Goal: Task Accomplishment & Management: Manage account settings

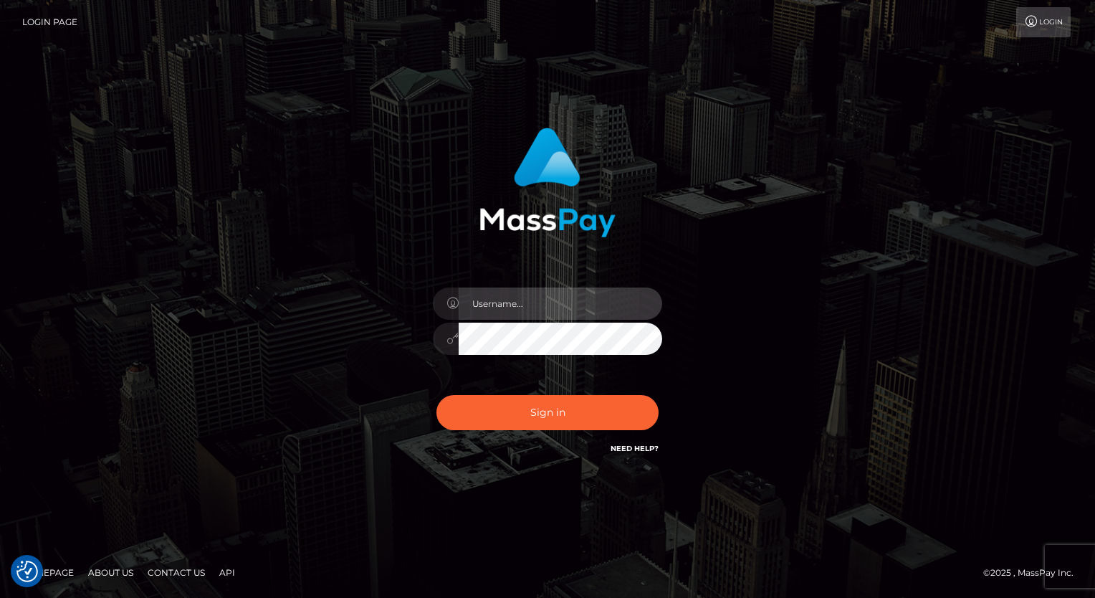
click at [512, 298] on input "text" at bounding box center [561, 303] width 204 height 32
type input "Arlene.luminaryplay"
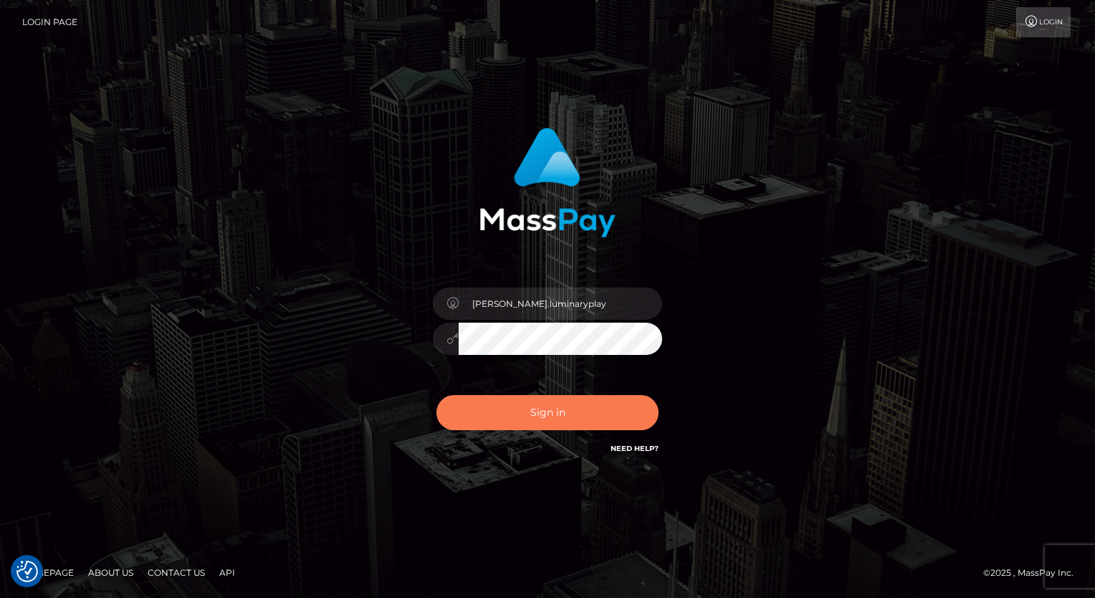
click at [558, 414] on button "Sign in" at bounding box center [547, 412] width 222 height 35
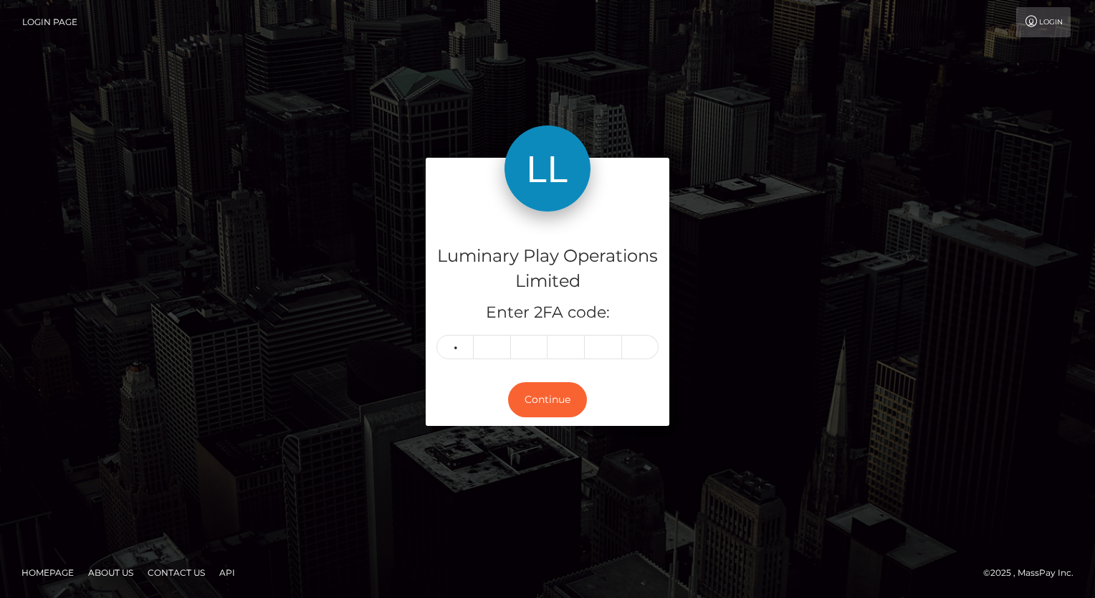
type input "6"
type input "5"
type input "6"
type input "4"
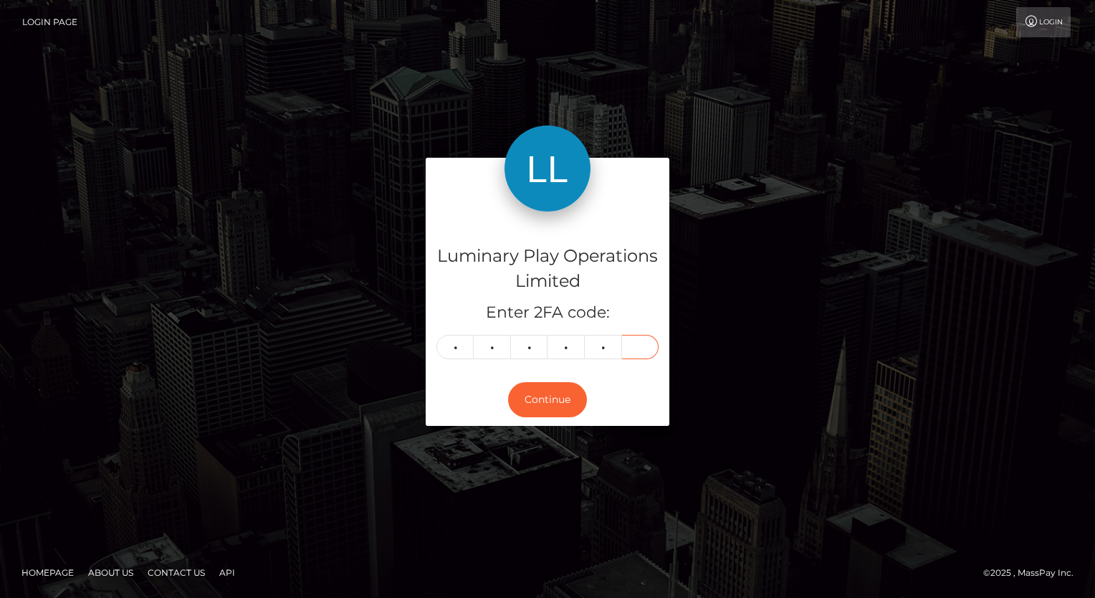
type input "8"
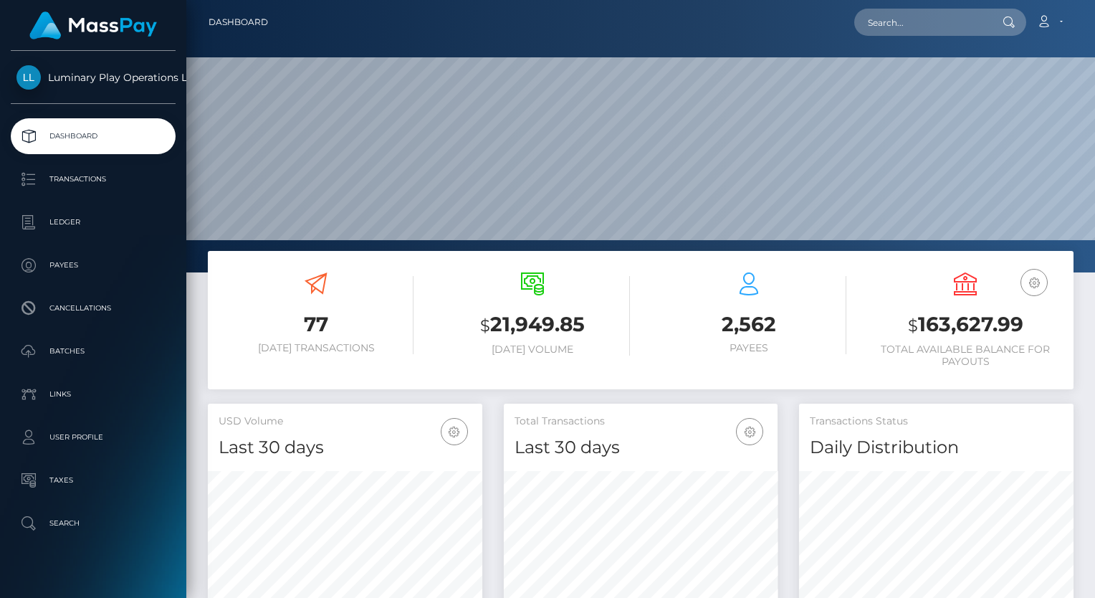
scroll to position [254, 274]
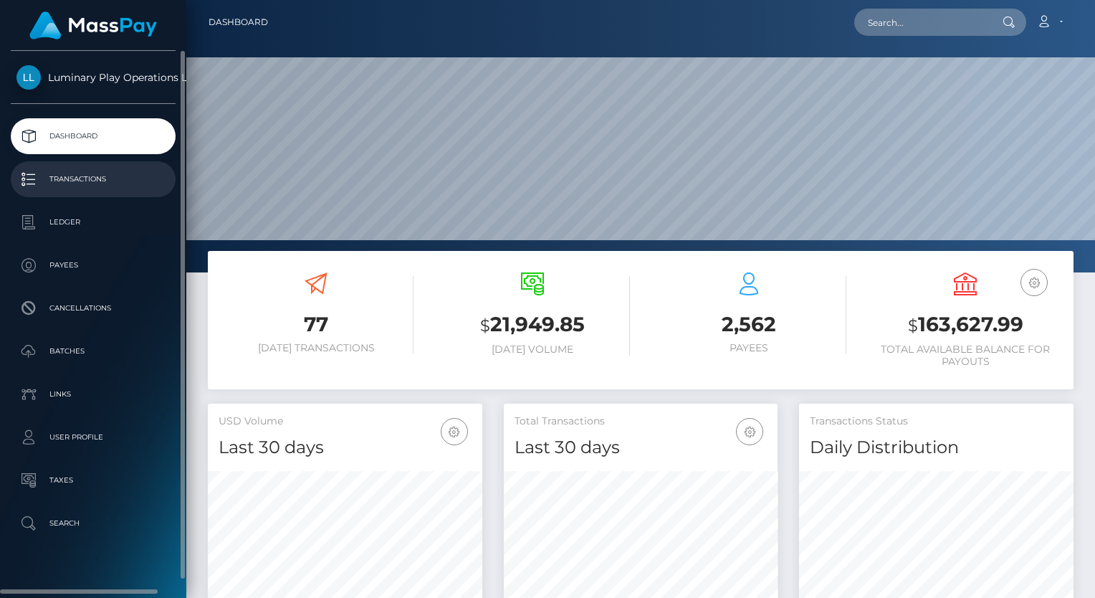
click at [91, 179] on p "Transactions" at bounding box center [92, 178] width 153 height 21
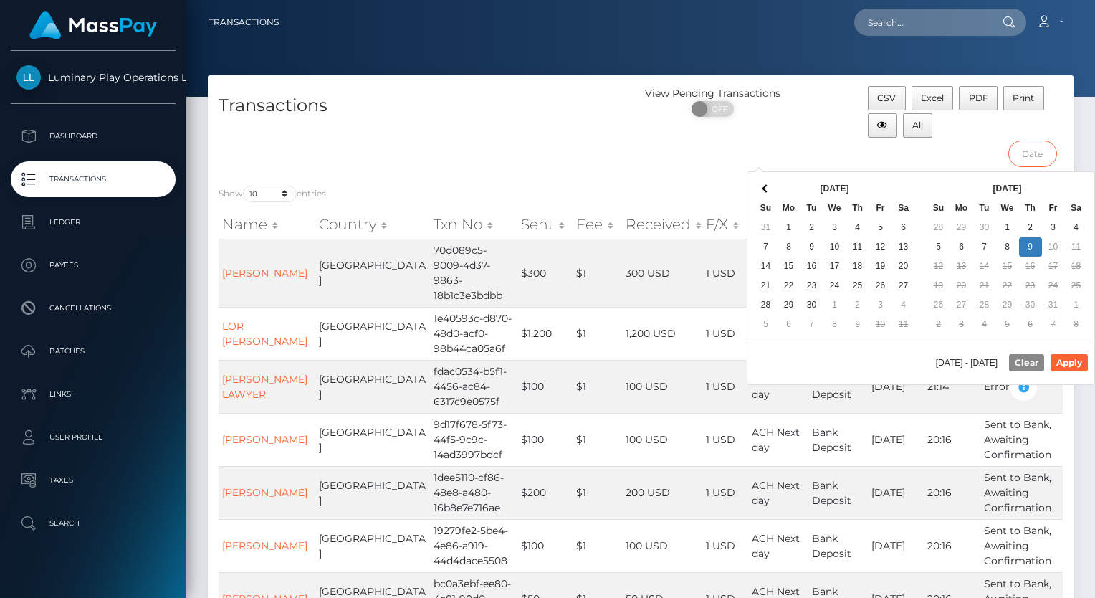
click at [1031, 155] on input "text" at bounding box center [1032, 153] width 49 height 27
click at [1072, 358] on button "Apply" at bounding box center [1069, 362] width 37 height 17
type input "09/27/2025 - 10/09/2025"
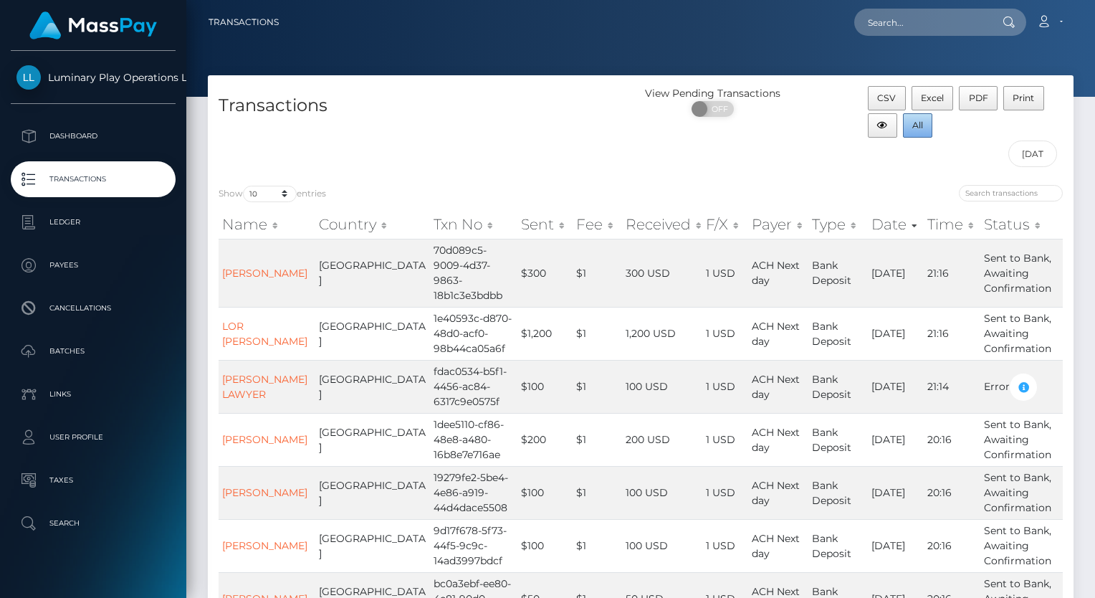
click at [922, 128] on span "All" at bounding box center [917, 125] width 11 height 11
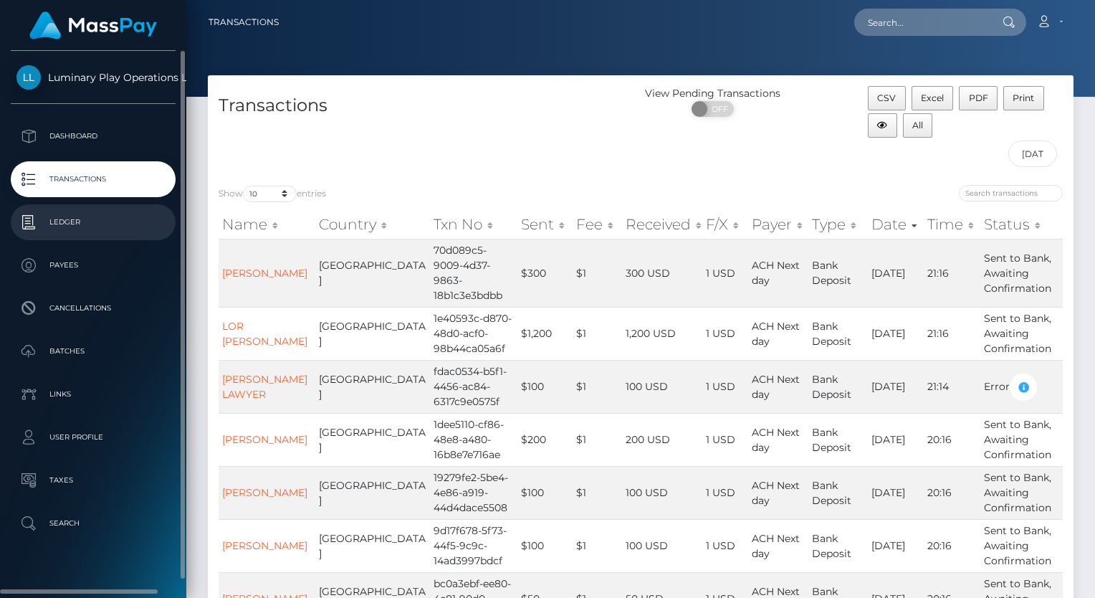
click at [109, 229] on p "Ledger" at bounding box center [92, 221] width 153 height 21
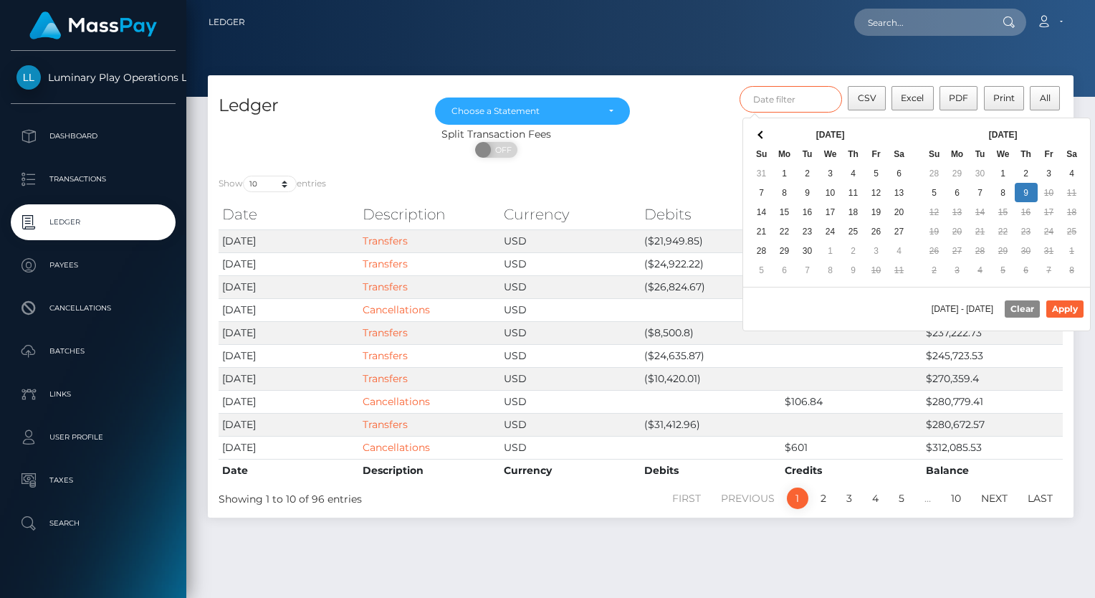
click at [800, 103] on input "text" at bounding box center [791, 99] width 103 height 27
click at [1072, 304] on button "Apply" at bounding box center [1064, 308] width 37 height 17
type input "10/01/2025 - 10/09/2025"
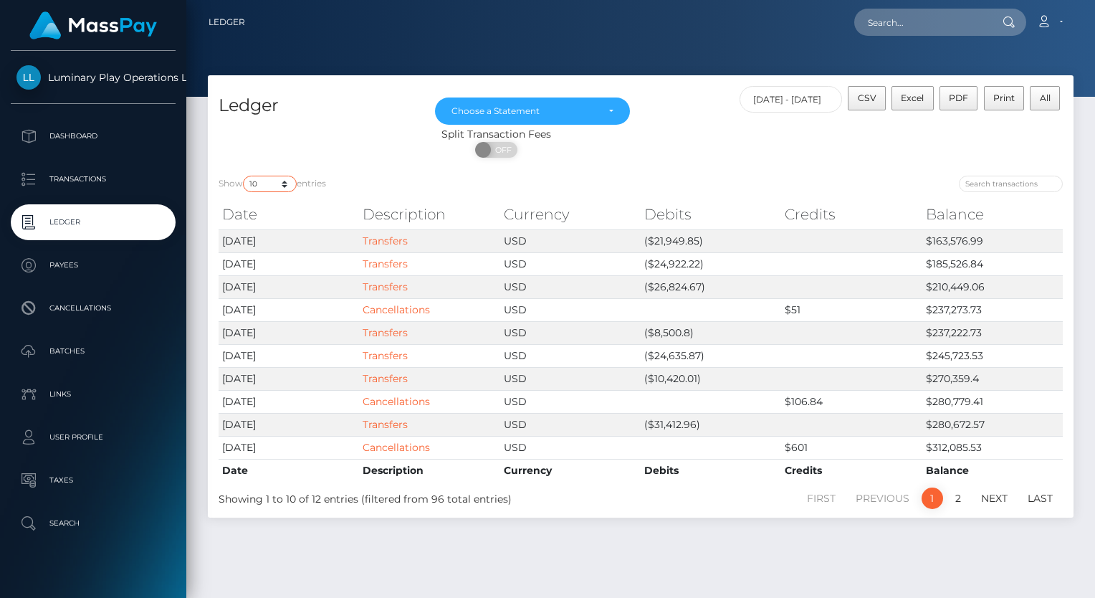
drag, startPoint x: 259, startPoint y: 180, endPoint x: 264, endPoint y: 186, distance: 7.8
click at [261, 181] on select "10 25 50 100 250" at bounding box center [270, 184] width 54 height 16
select select "25"
click at [244, 176] on select "10 25 50 100 250" at bounding box center [270, 184] width 54 height 16
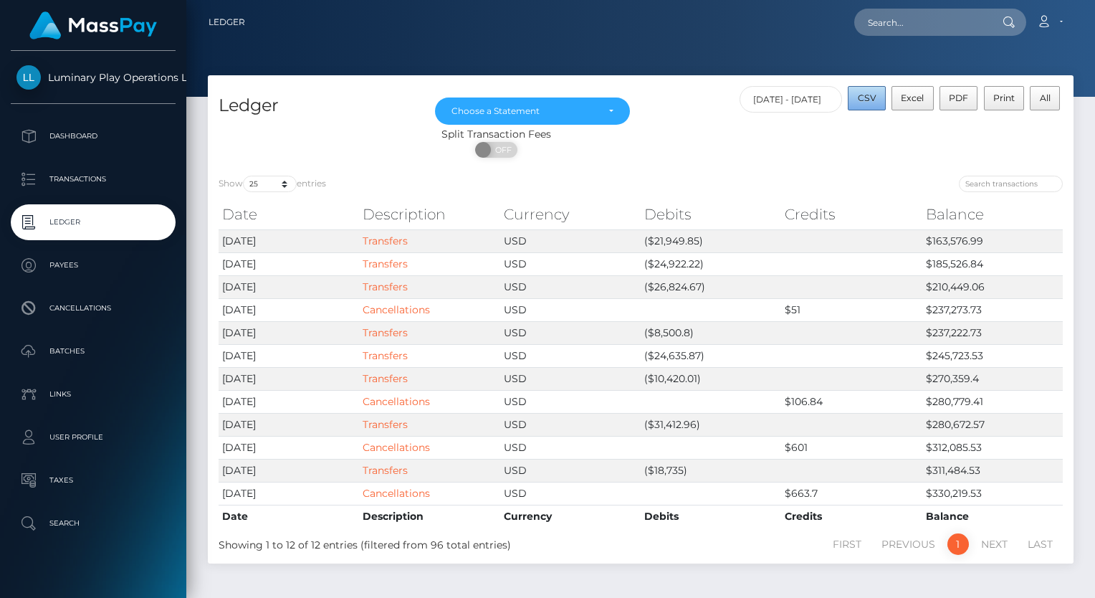
click at [872, 100] on span "CSV" at bounding box center [867, 97] width 19 height 11
click at [607, 107] on div "Choose a Statement" at bounding box center [532, 110] width 162 height 11
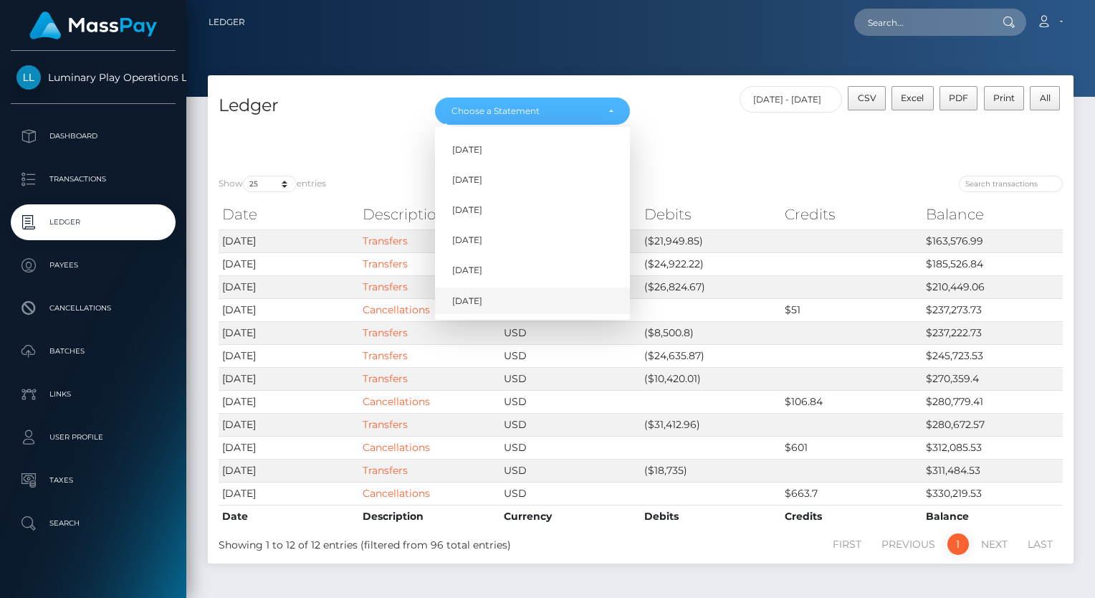
click at [482, 300] on span "Oct 2025" at bounding box center [467, 301] width 30 height 13
select select "Oct 2025"
